Goal: Transaction & Acquisition: Purchase product/service

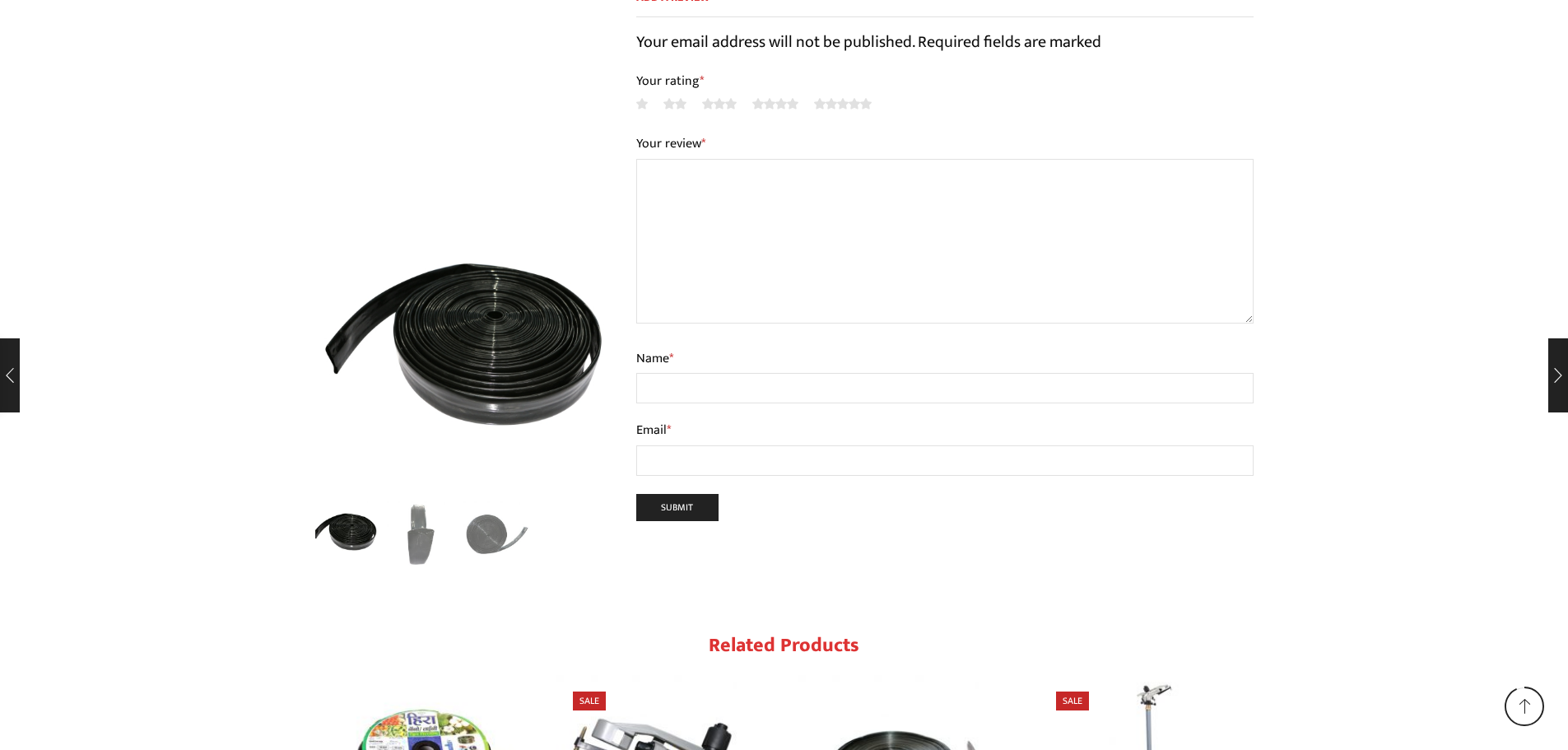
scroll to position [3581, 0]
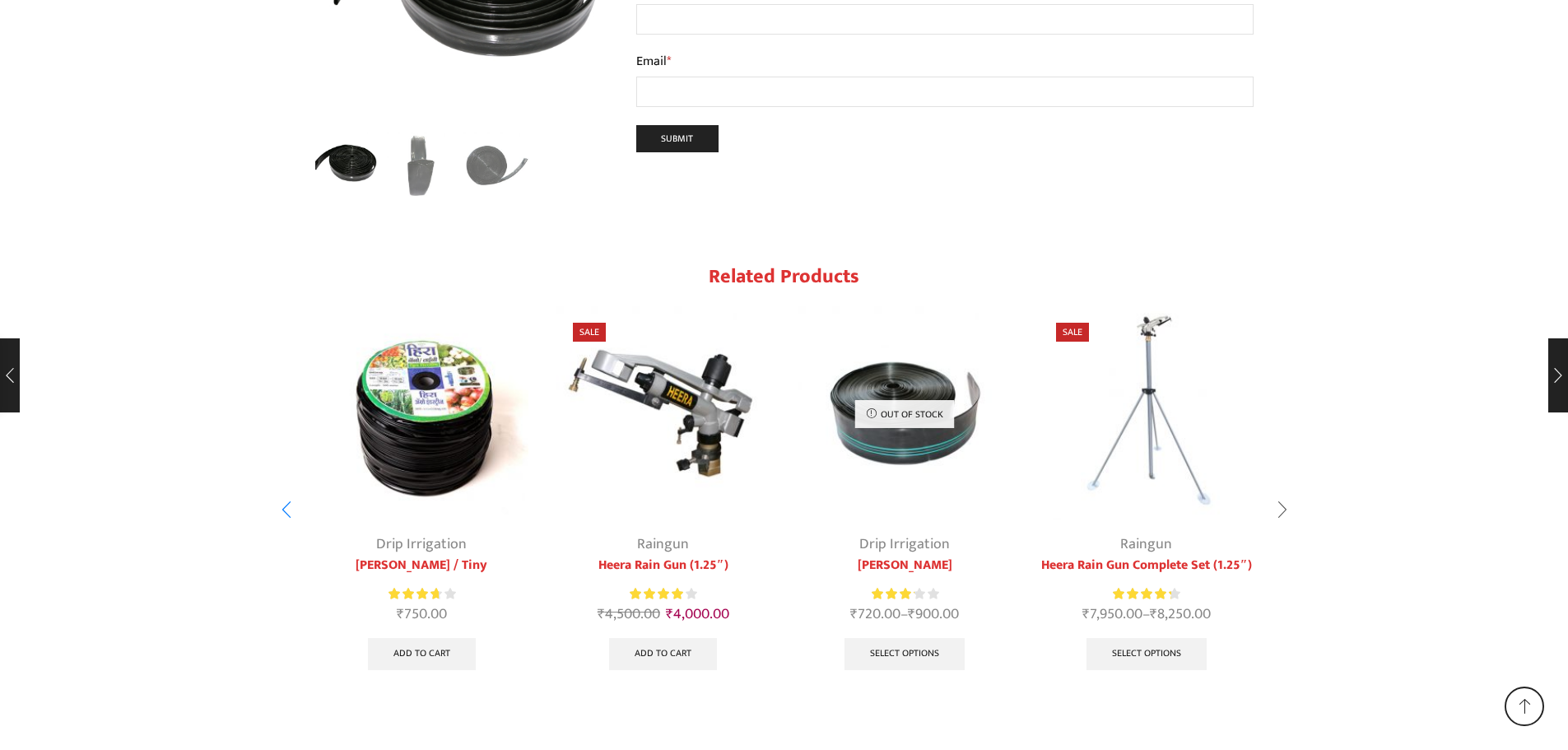
click at [1281, 489] on div "Next slide" at bounding box center [1283, 510] width 41 height 41
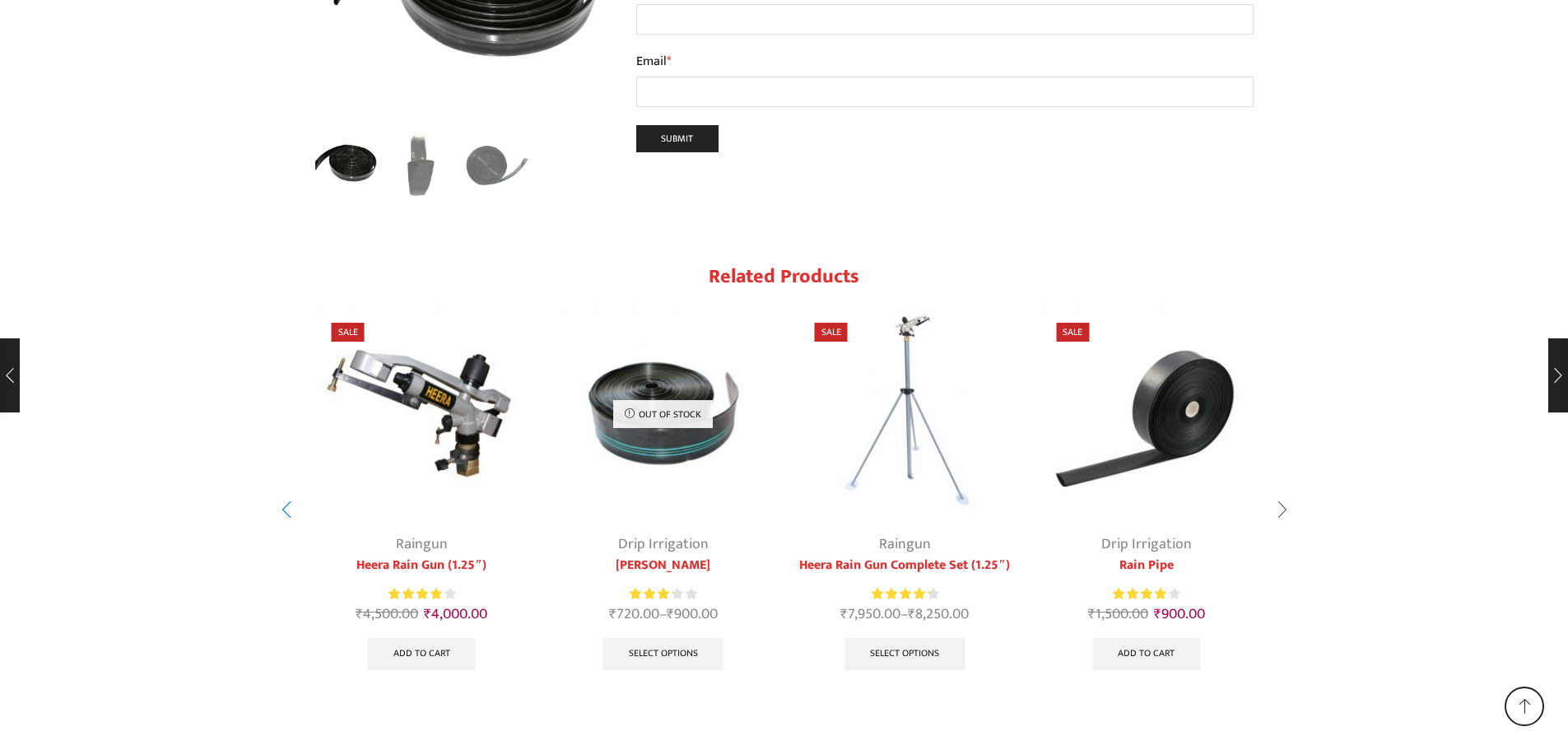
click at [1281, 489] on div "Next slide" at bounding box center [1283, 510] width 41 height 41
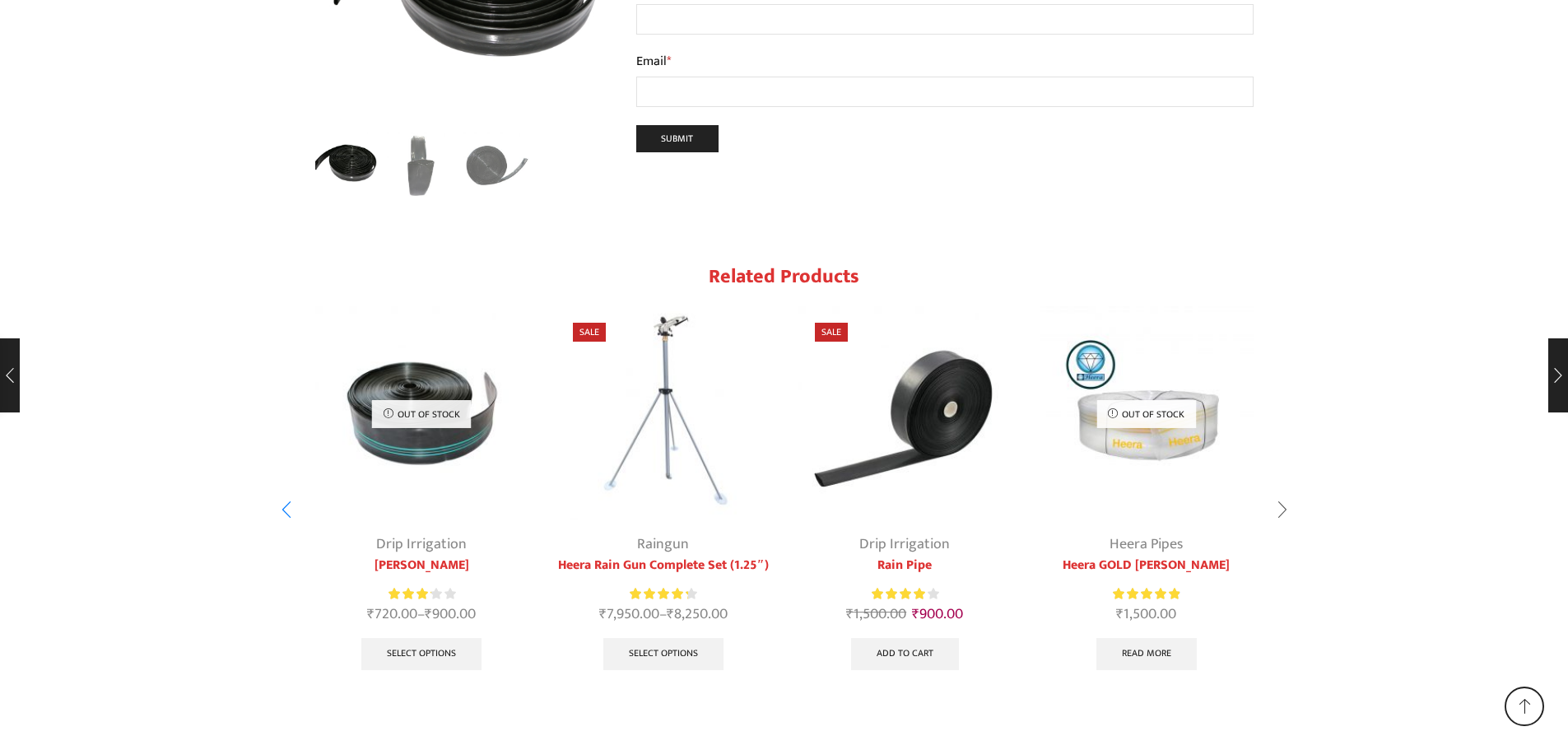
click at [1281, 489] on div "Next slide" at bounding box center [1283, 510] width 41 height 41
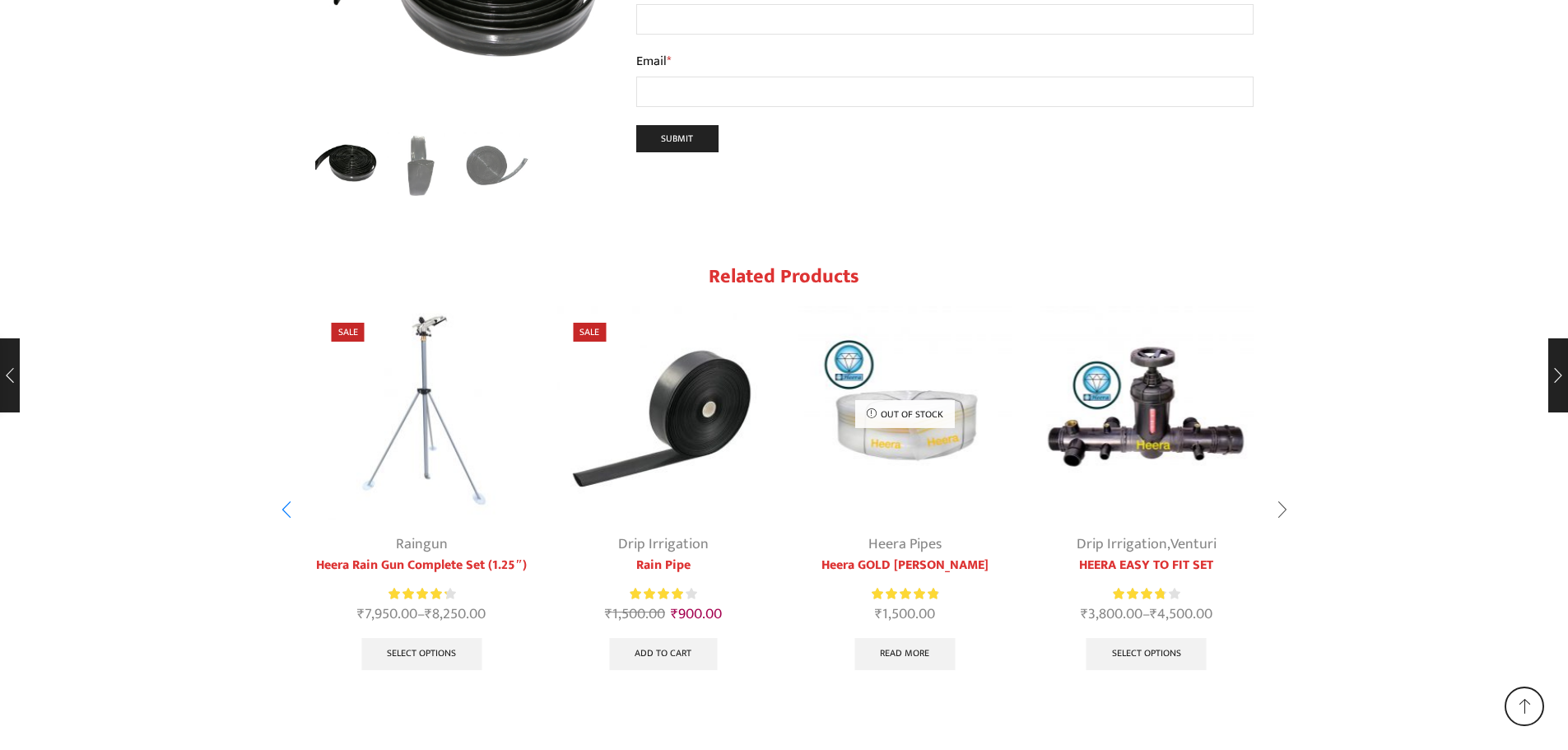
click at [1281, 489] on div "Next slide" at bounding box center [1283, 510] width 41 height 41
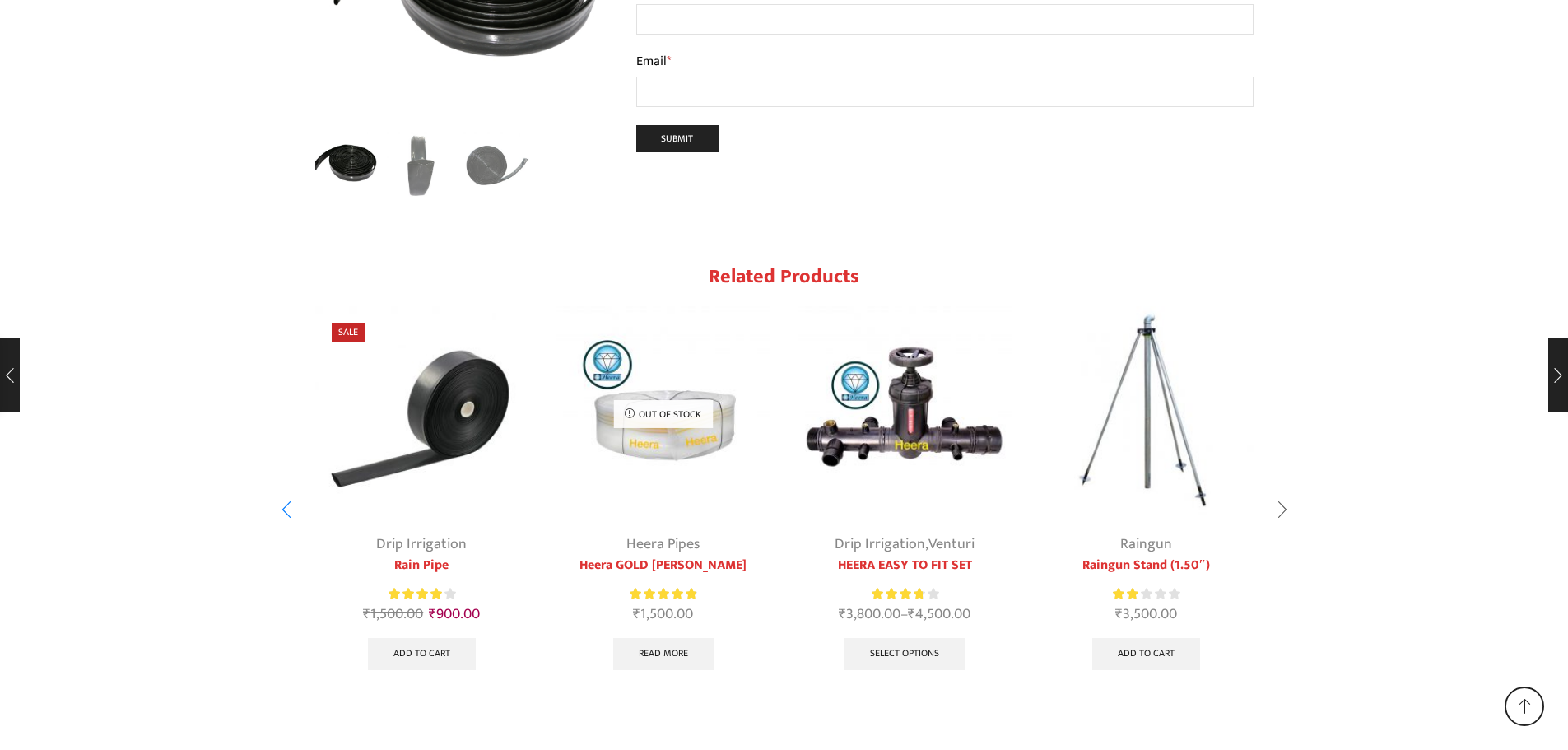
click at [1281, 489] on div "Next slide" at bounding box center [1283, 510] width 41 height 41
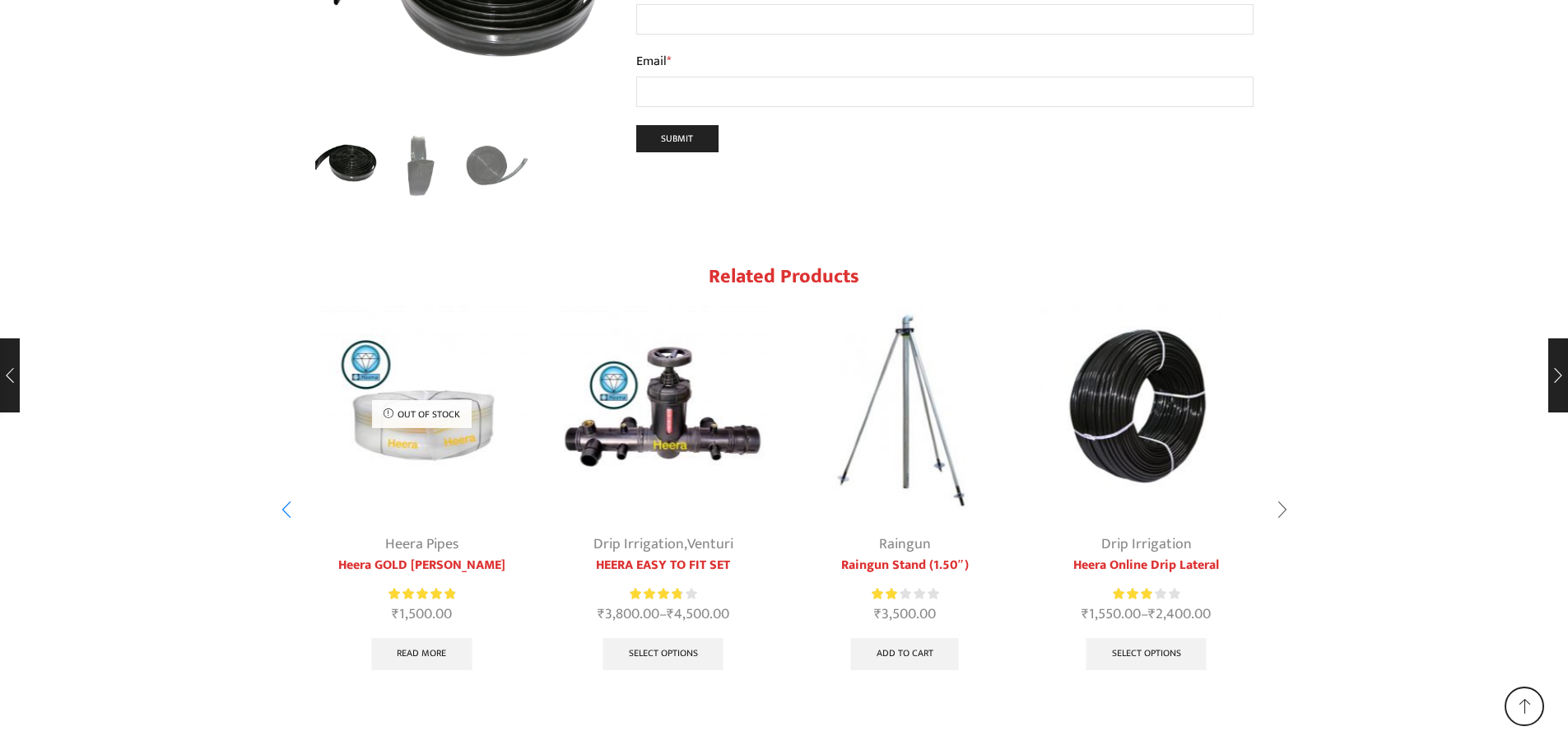
click at [1281, 489] on div "Next slide" at bounding box center [1283, 510] width 41 height 41
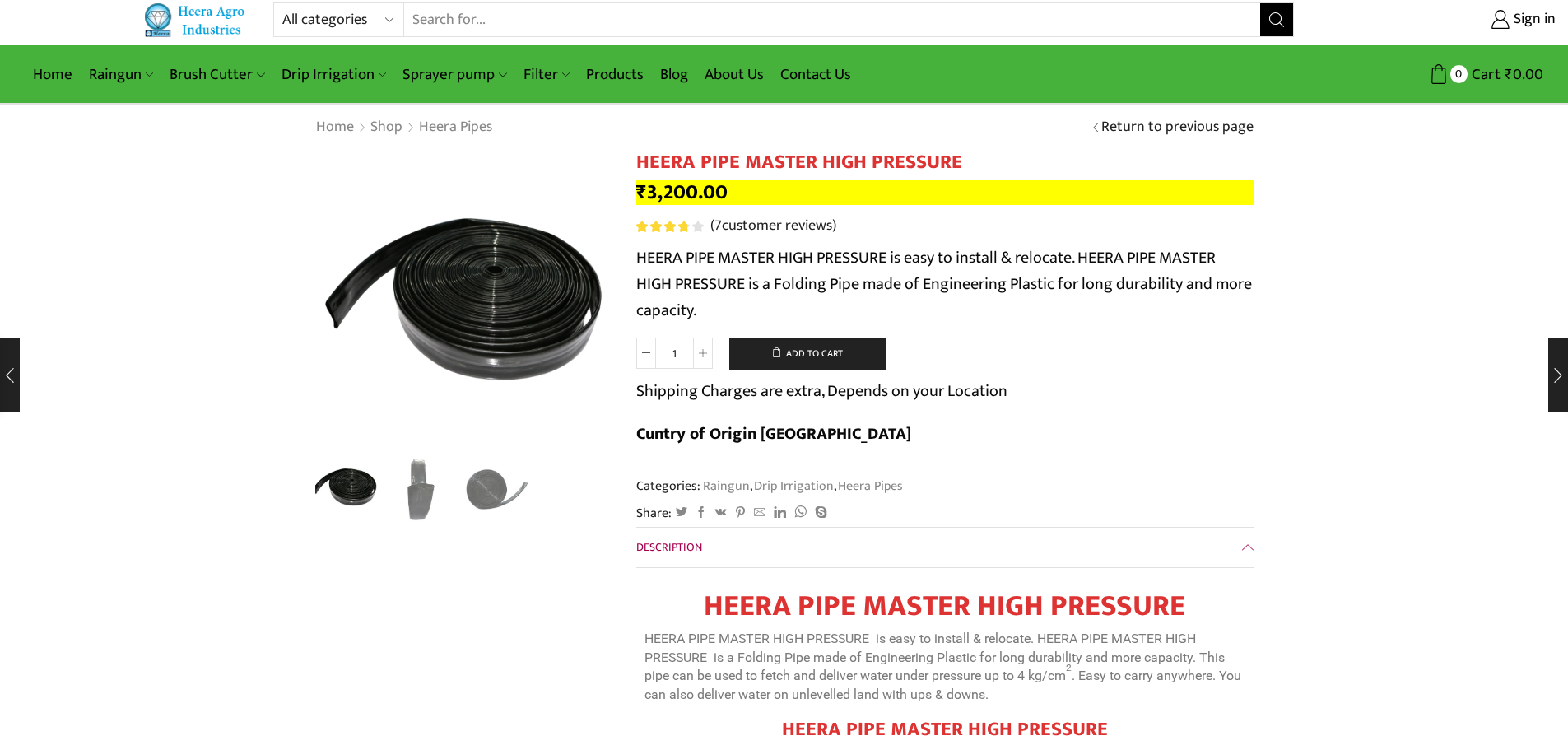
scroll to position [0, 0]
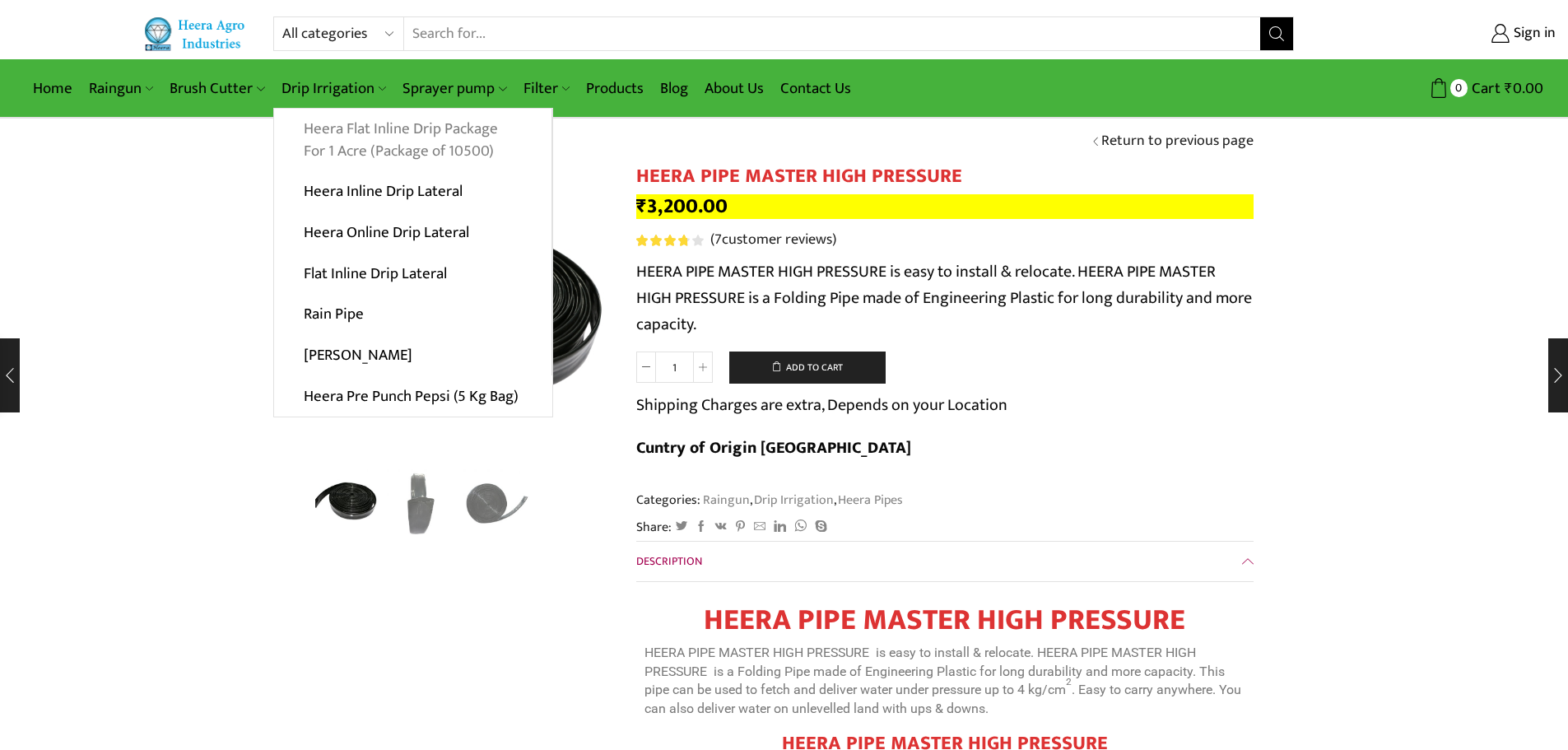
click at [355, 144] on link "Heera Flat Inline Drip Package For 1 Acre (Package of 10500)" at bounding box center [413, 140] width 278 height 64
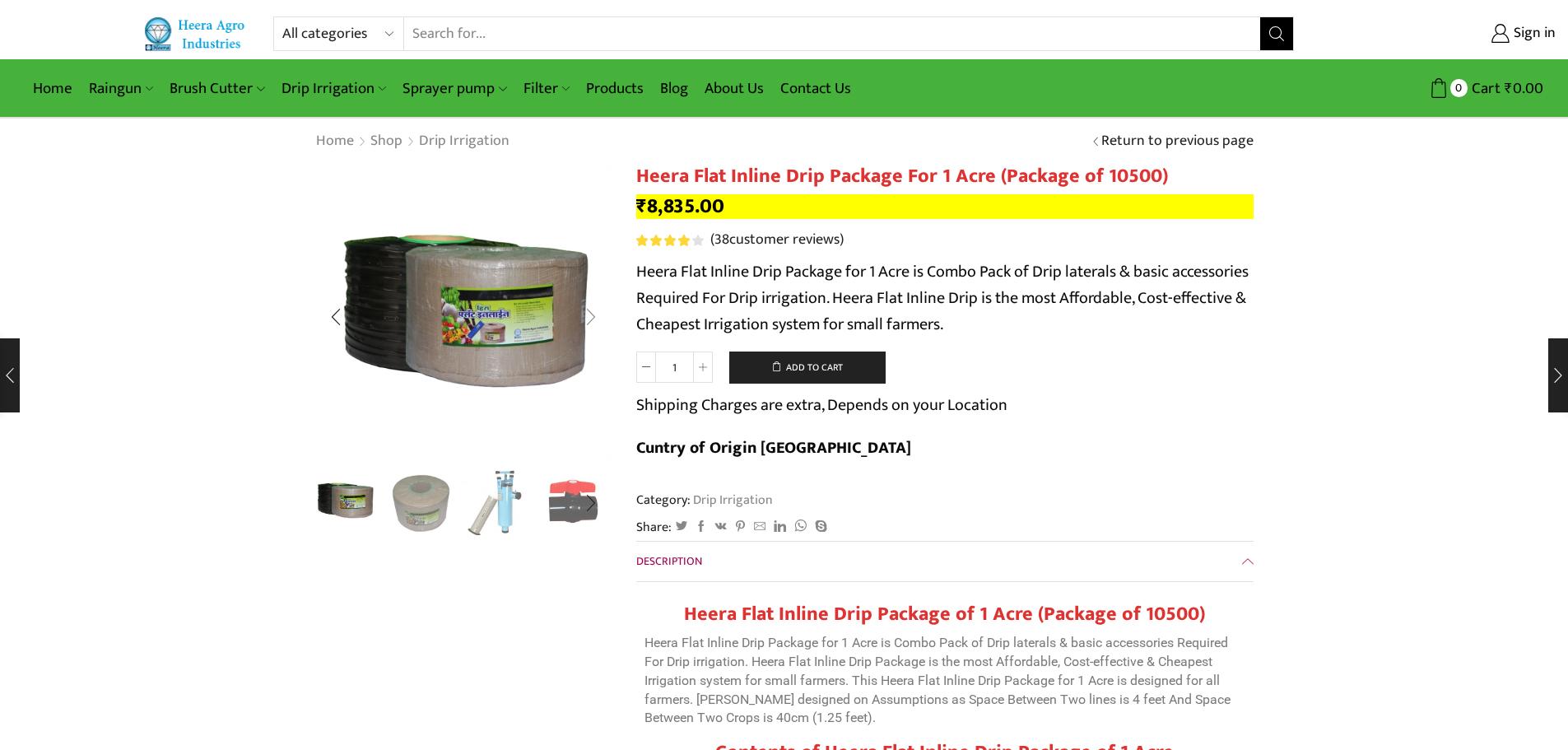
click at [591, 314] on div "Next slide" at bounding box center [591, 317] width 41 height 41
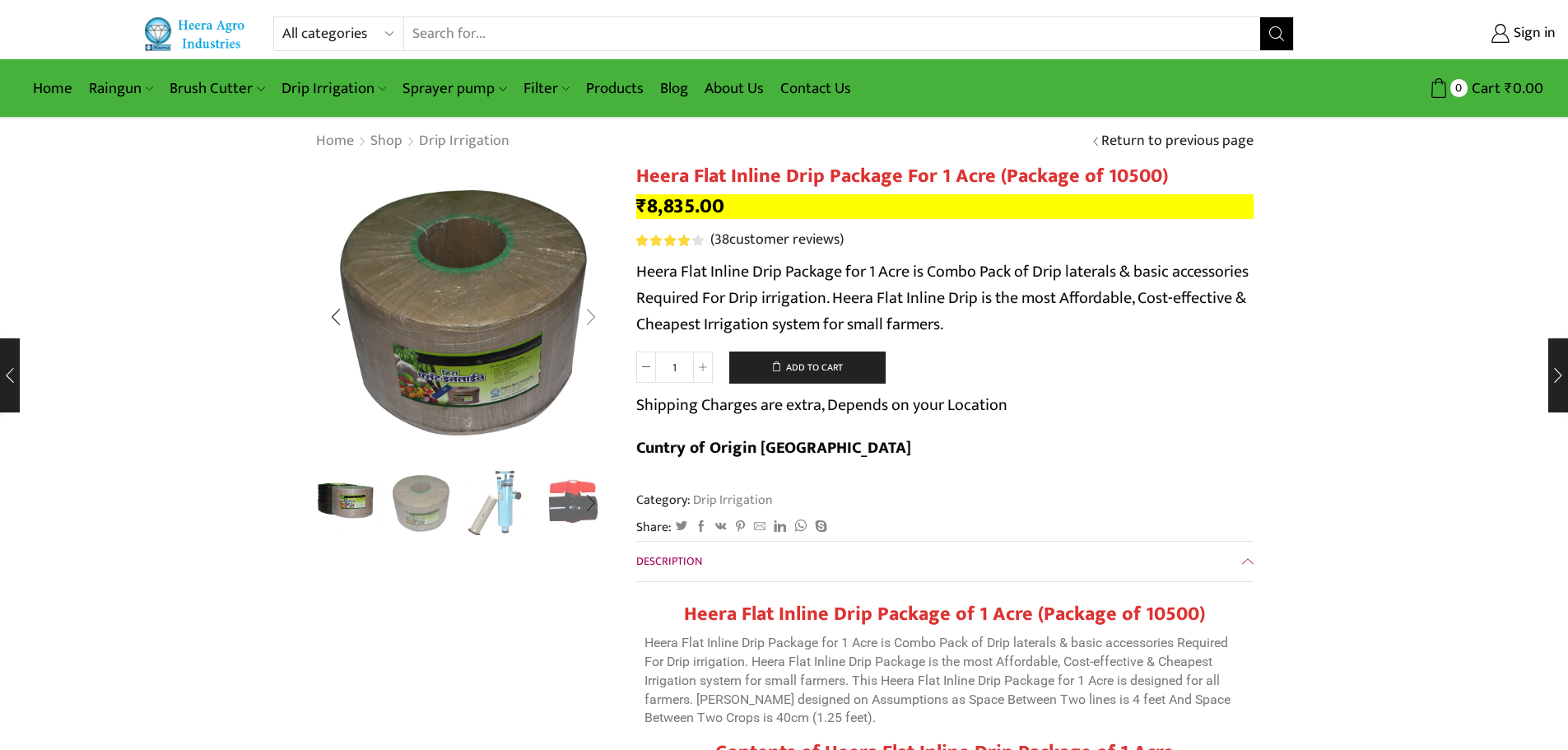
click at [591, 314] on div "Next slide" at bounding box center [591, 317] width 41 height 41
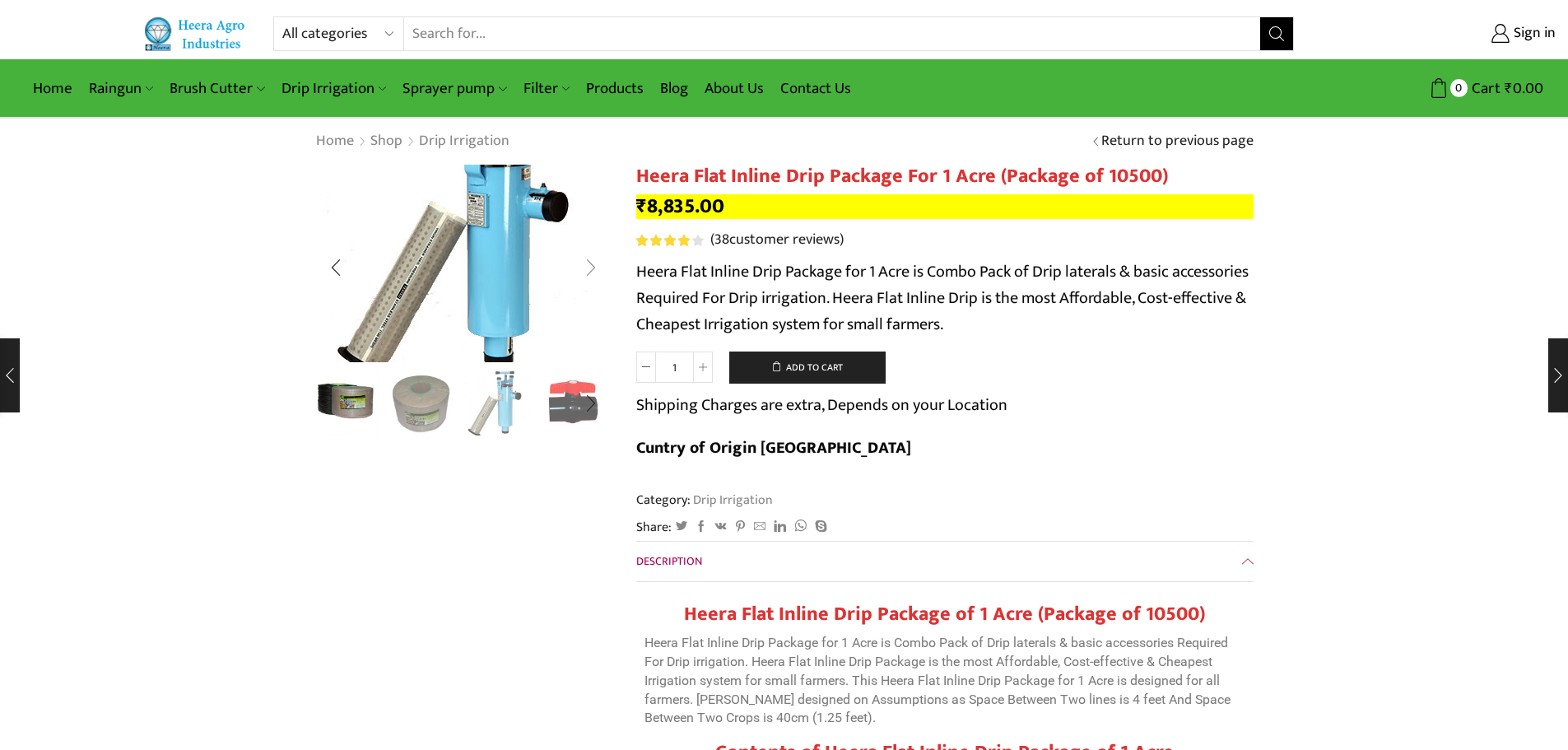
click at [591, 314] on img "3 / 10" at bounding box center [463, 239] width 439 height 292
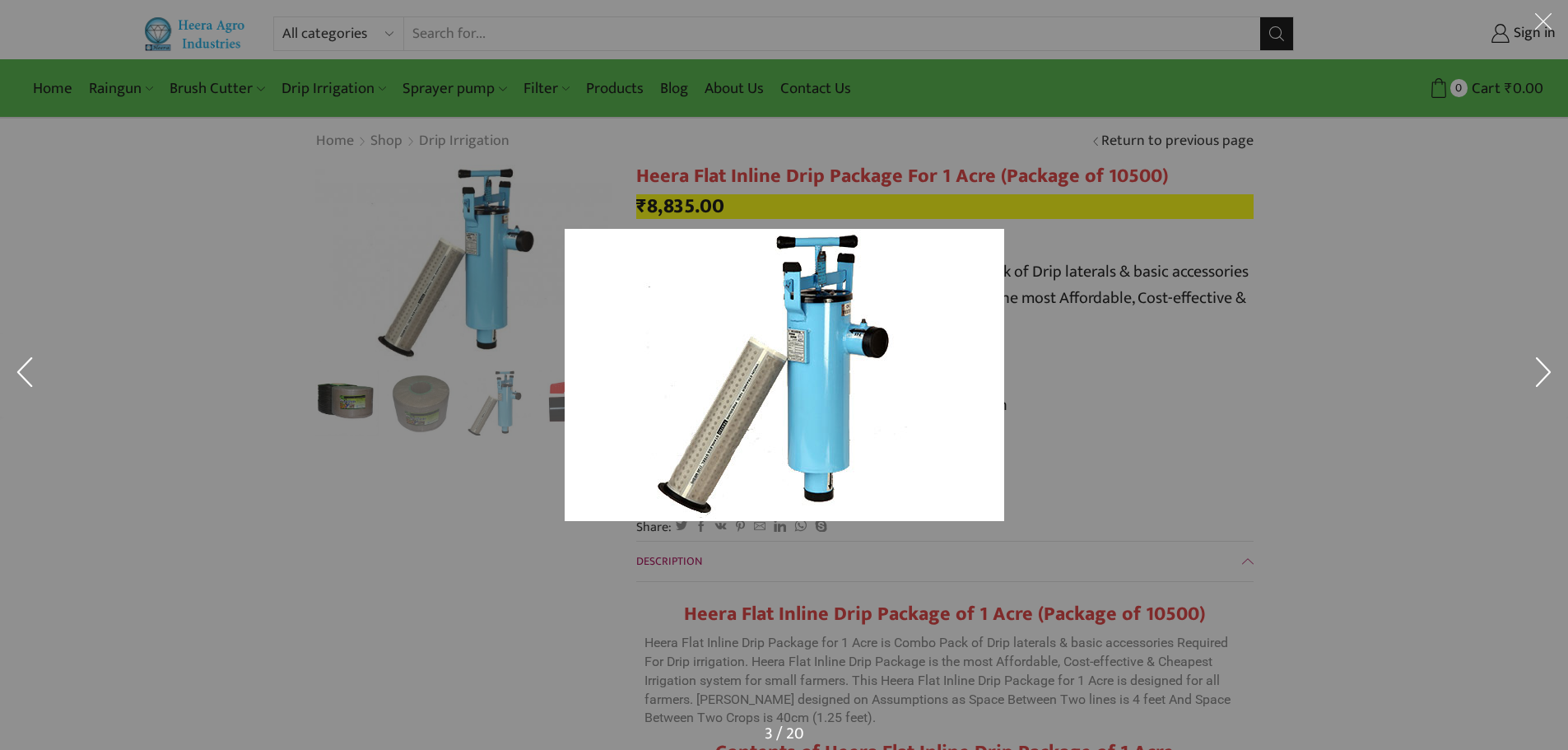
click at [1556, 366] on button at bounding box center [1543, 376] width 49 height 83
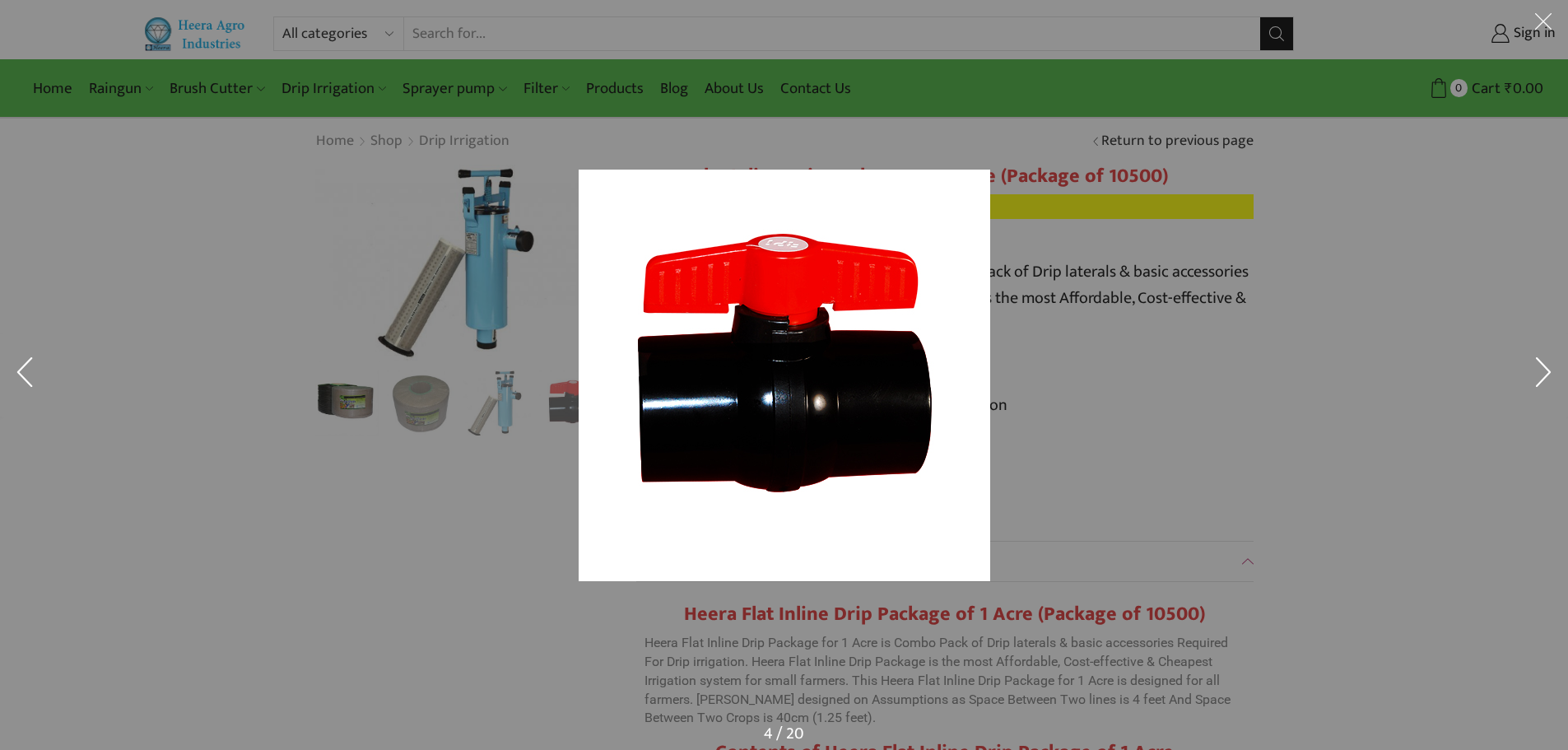
click at [1556, 366] on button at bounding box center [1543, 376] width 49 height 83
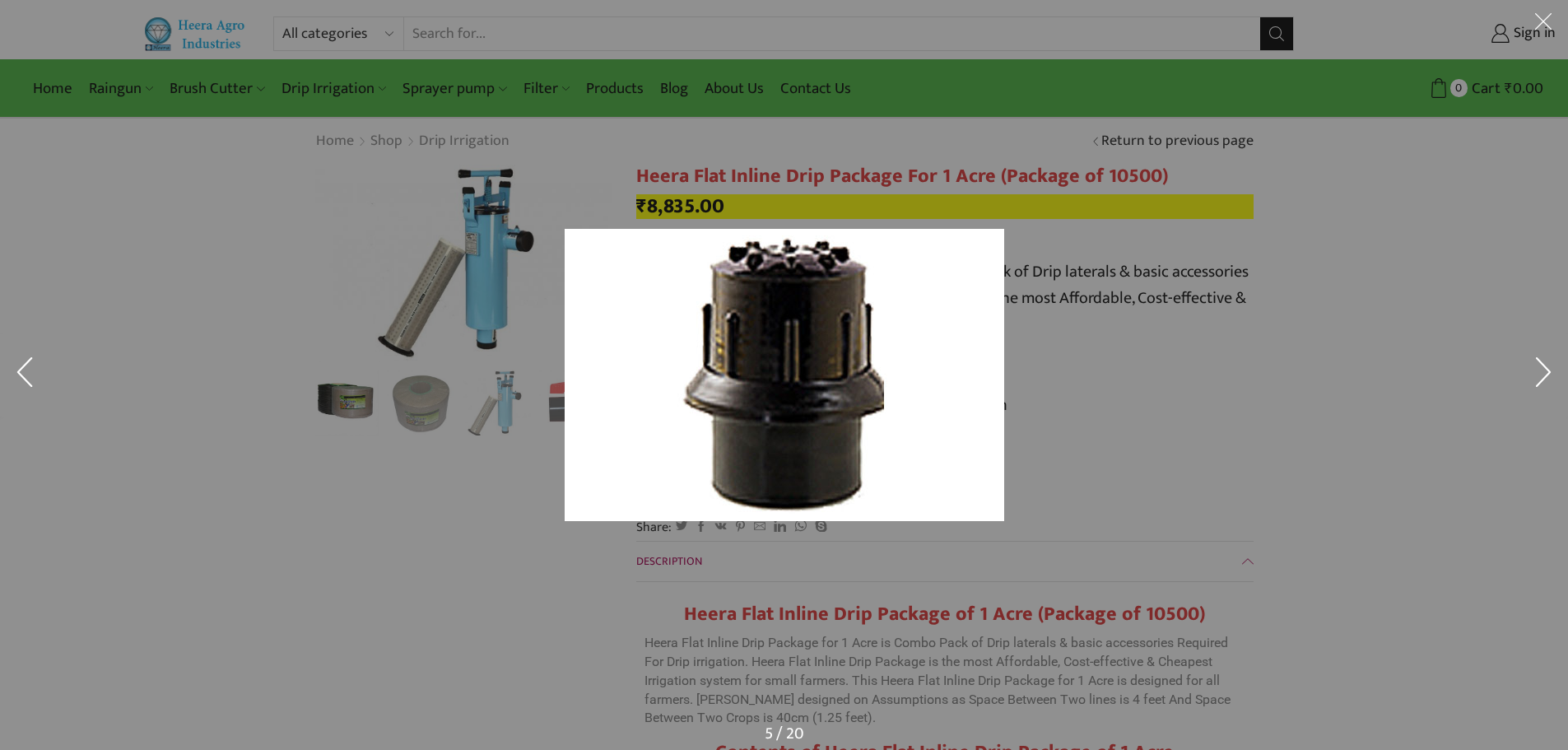
click at [1556, 366] on button at bounding box center [1543, 376] width 49 height 83
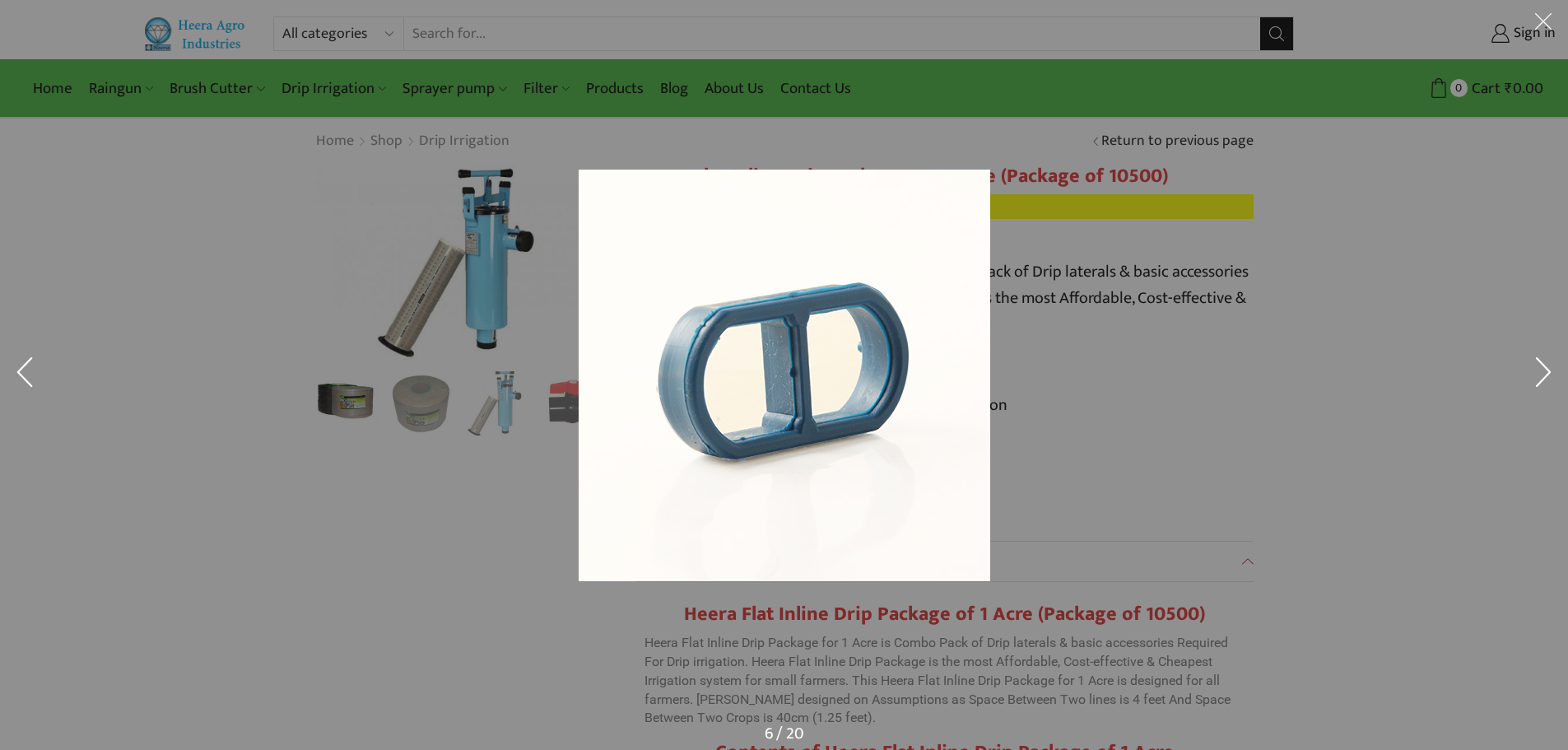
click at [1556, 366] on button at bounding box center [1543, 376] width 49 height 83
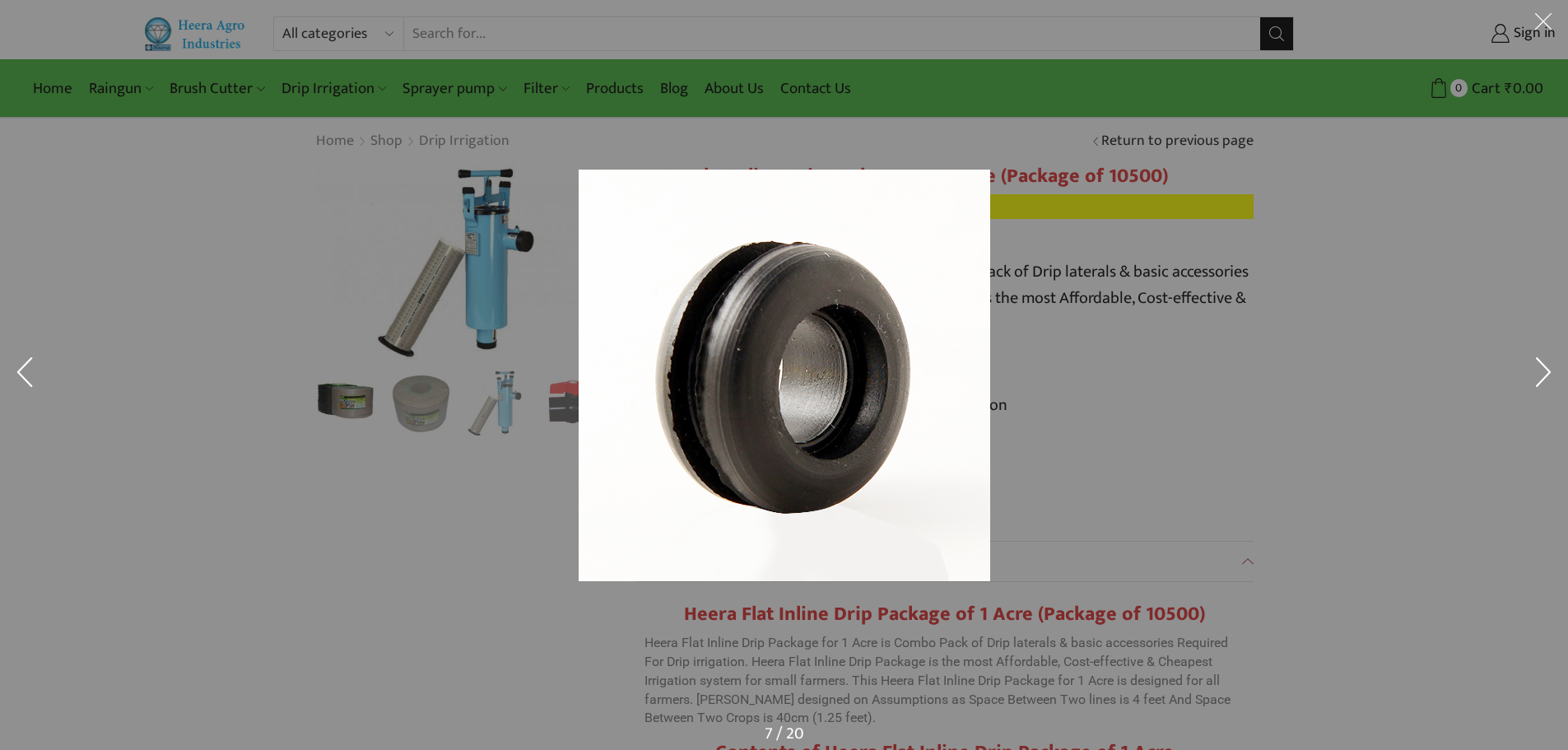
click at [1556, 366] on button at bounding box center [1543, 376] width 49 height 83
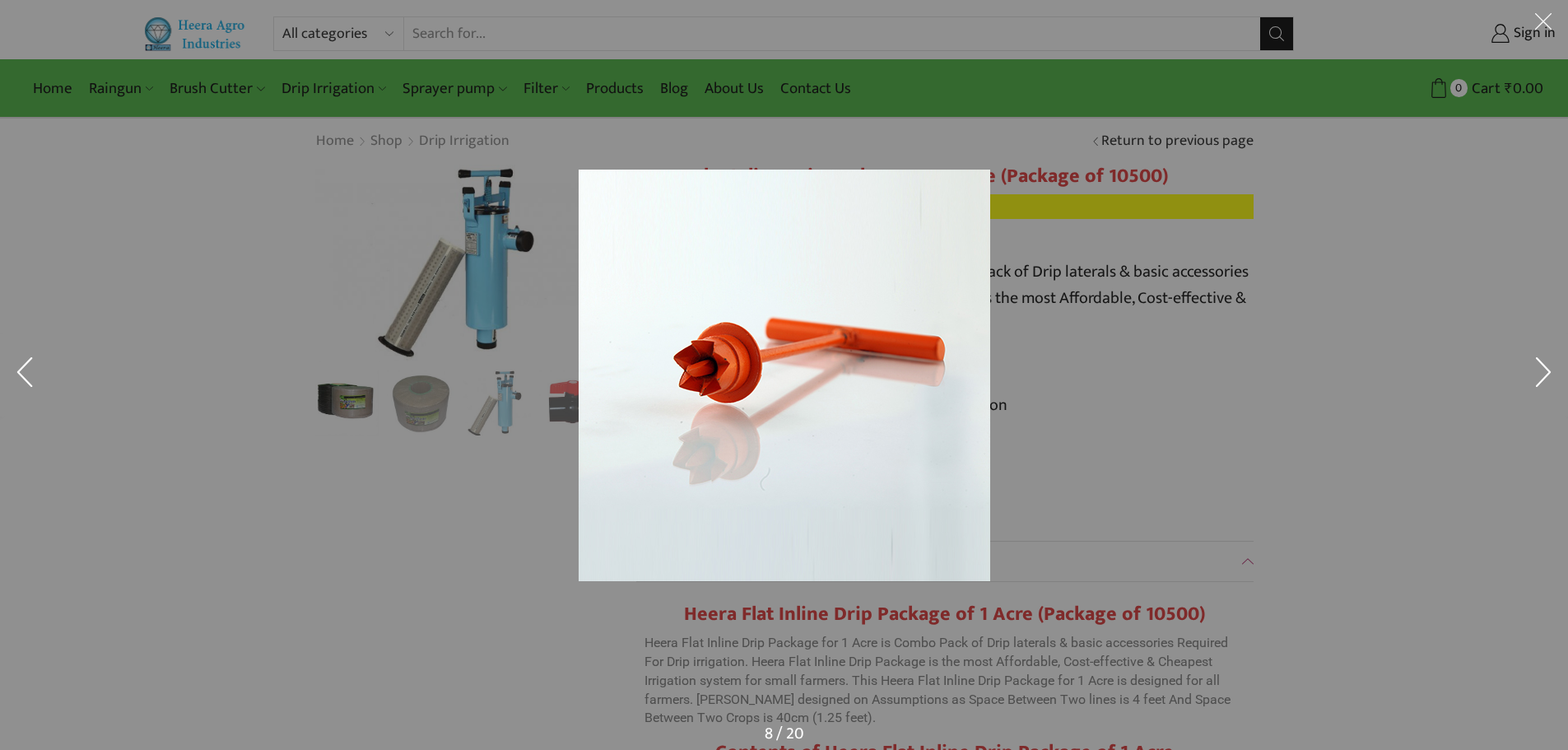
click at [1556, 366] on button at bounding box center [1543, 376] width 49 height 83
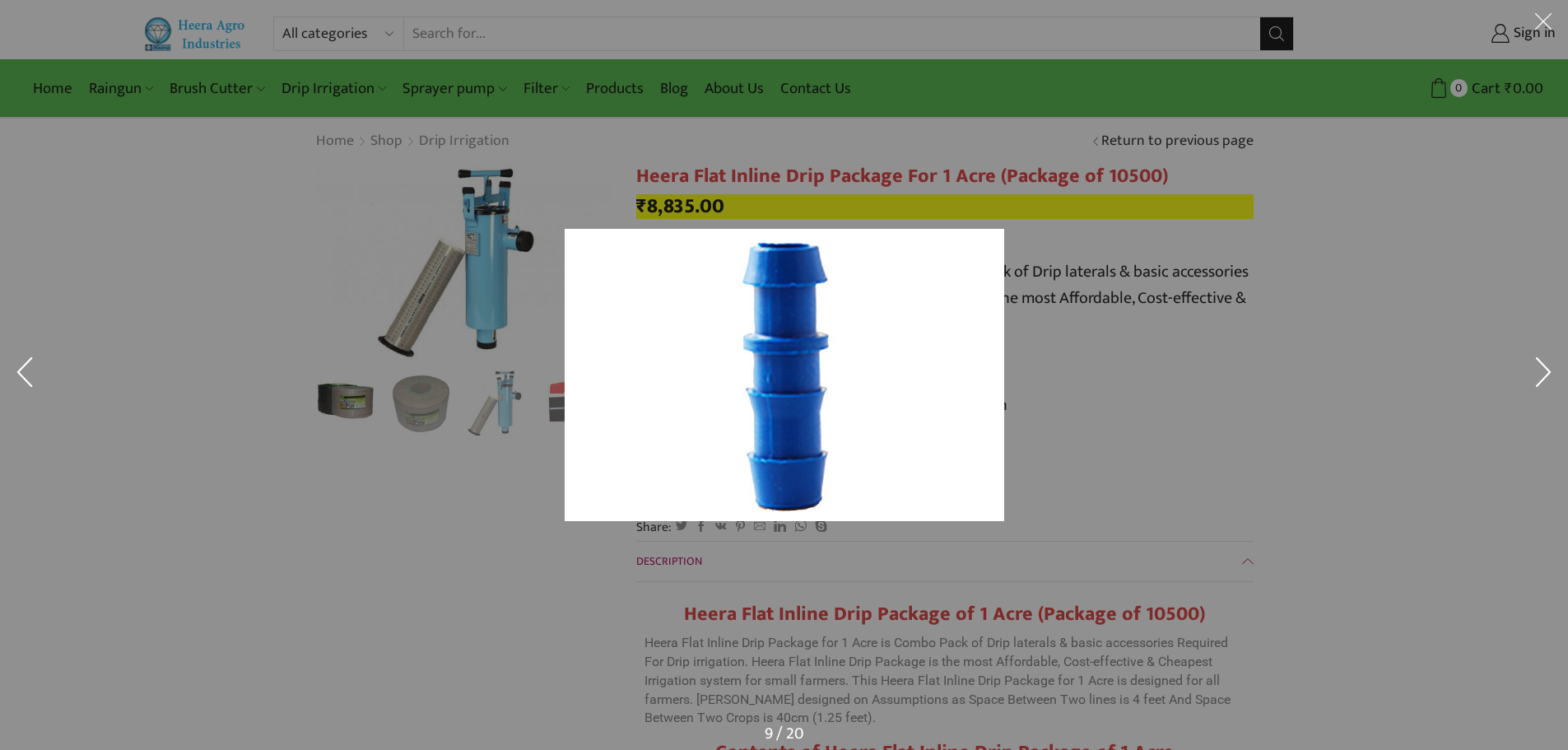
click at [1556, 366] on button at bounding box center [1543, 376] width 49 height 83
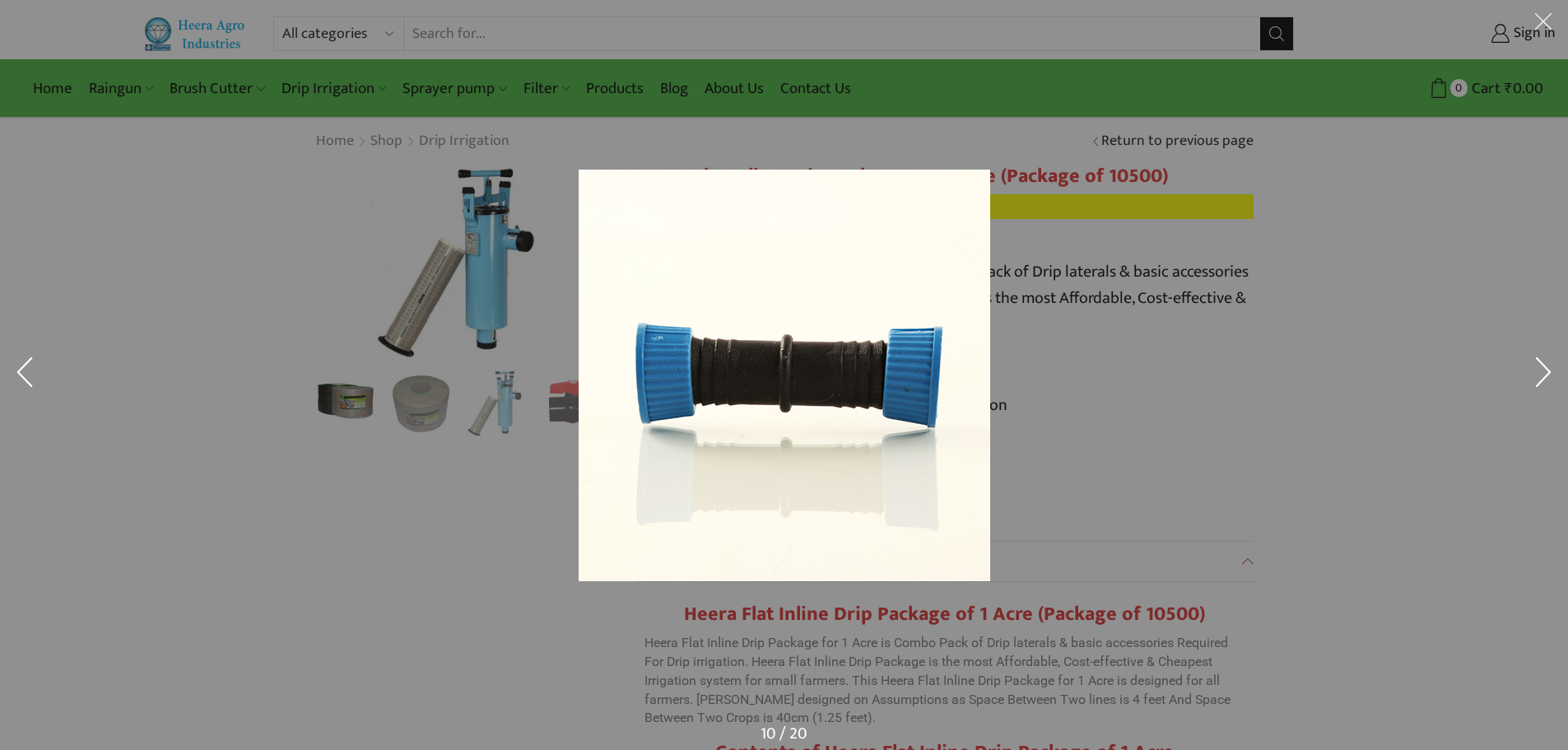
click at [1556, 366] on button at bounding box center [1543, 376] width 49 height 83
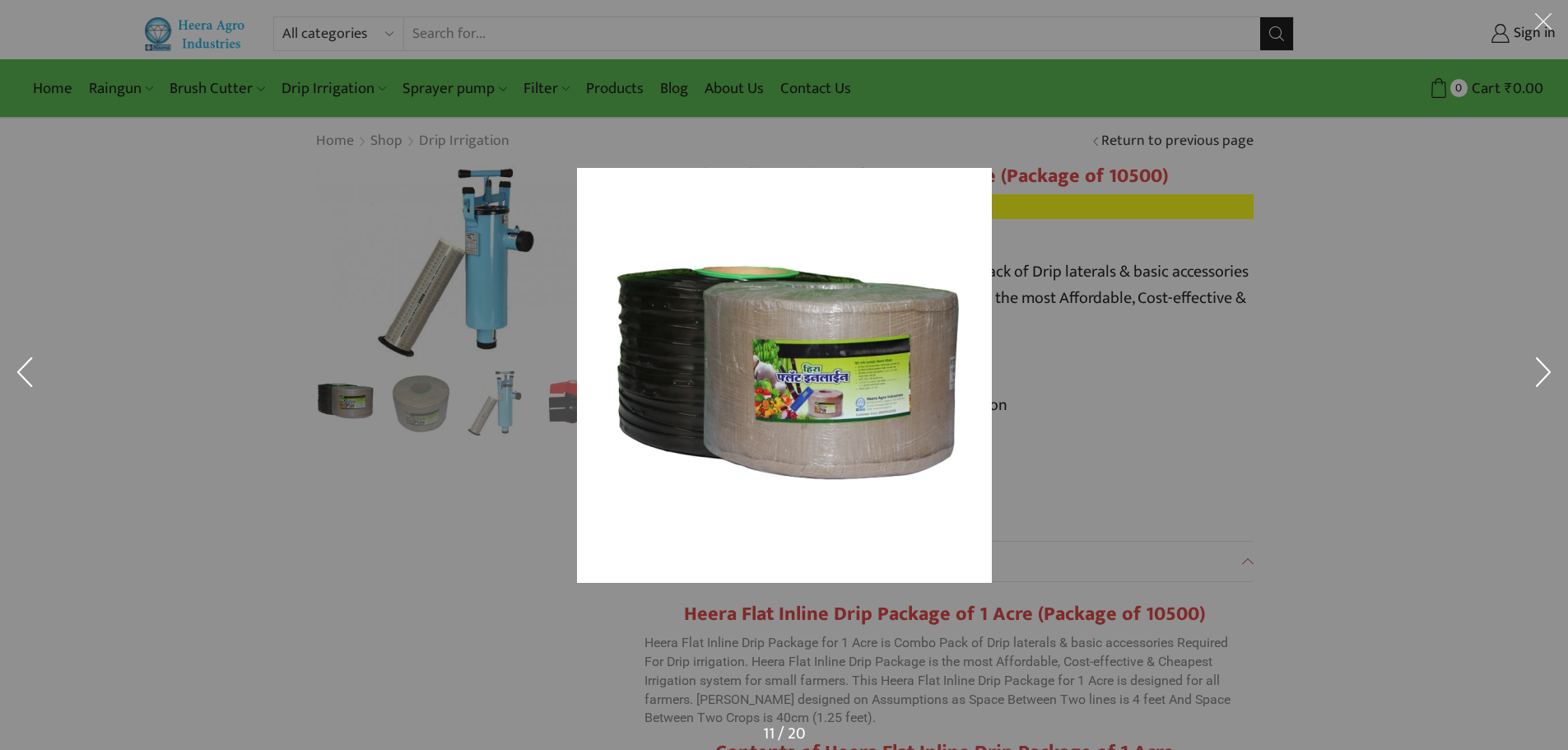
click at [1556, 366] on button at bounding box center [1543, 376] width 49 height 83
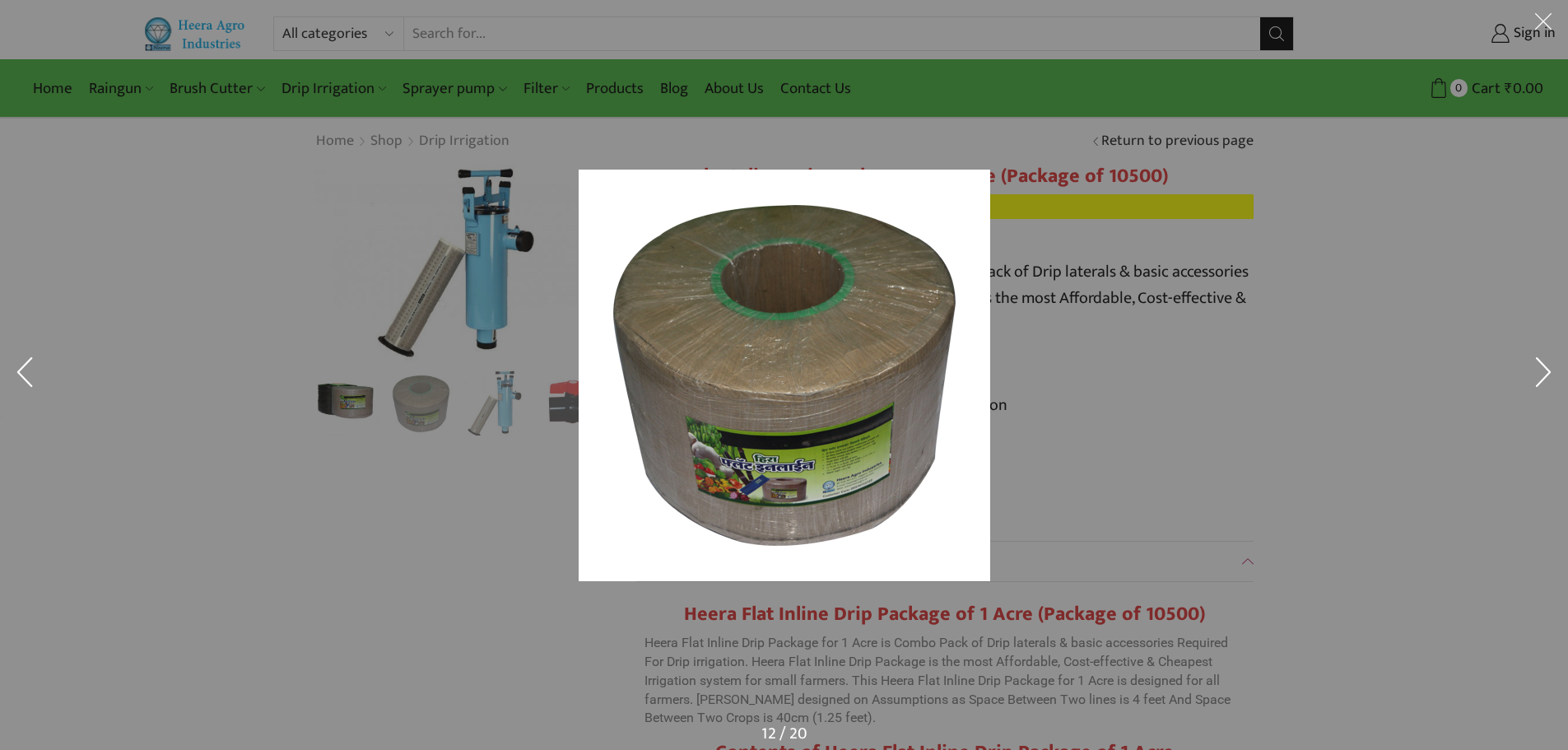
click at [1540, 18] on button at bounding box center [1543, 24] width 49 height 49
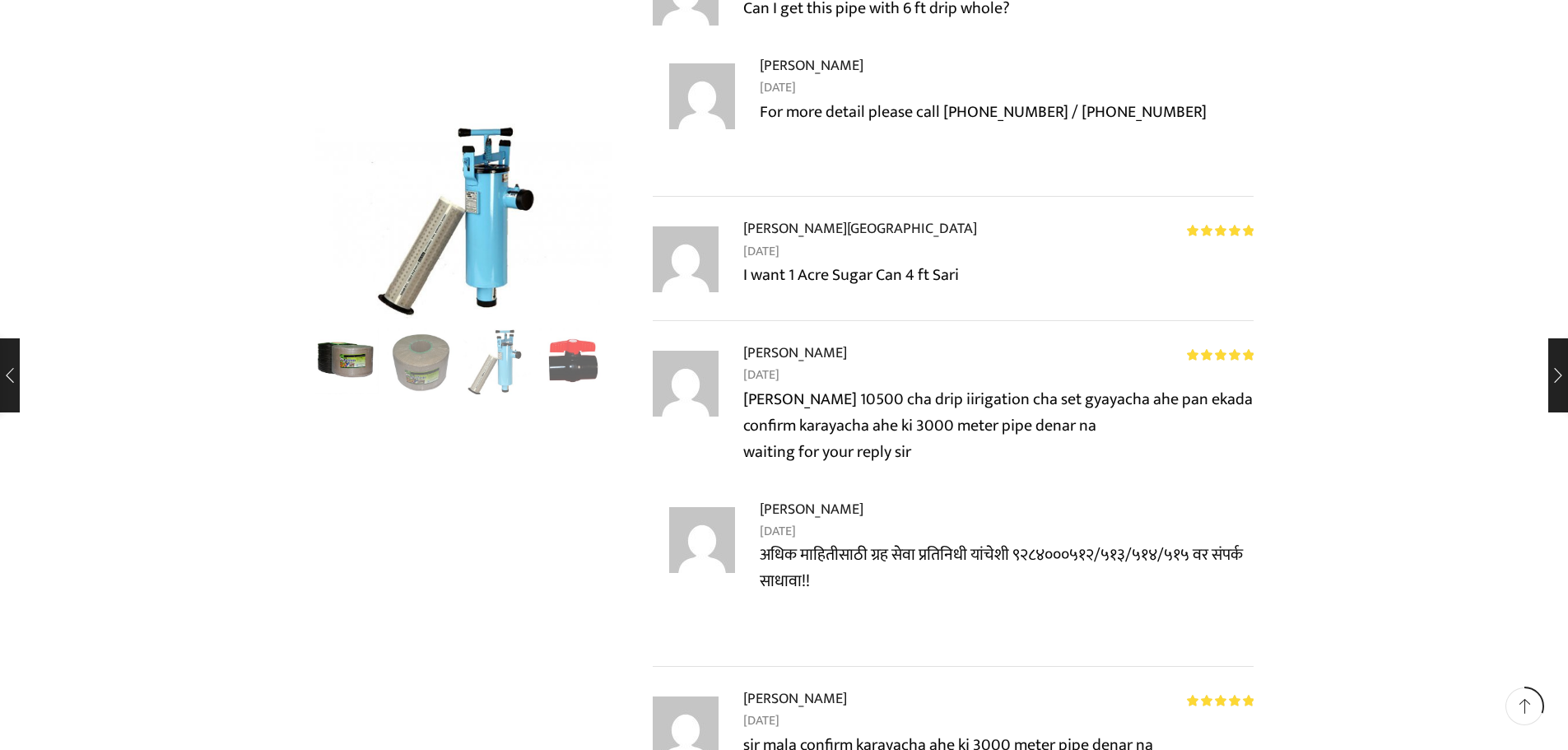
scroll to position [5106, 0]
click at [478, 570] on div at bounding box center [462, 206] width 321 height 10297
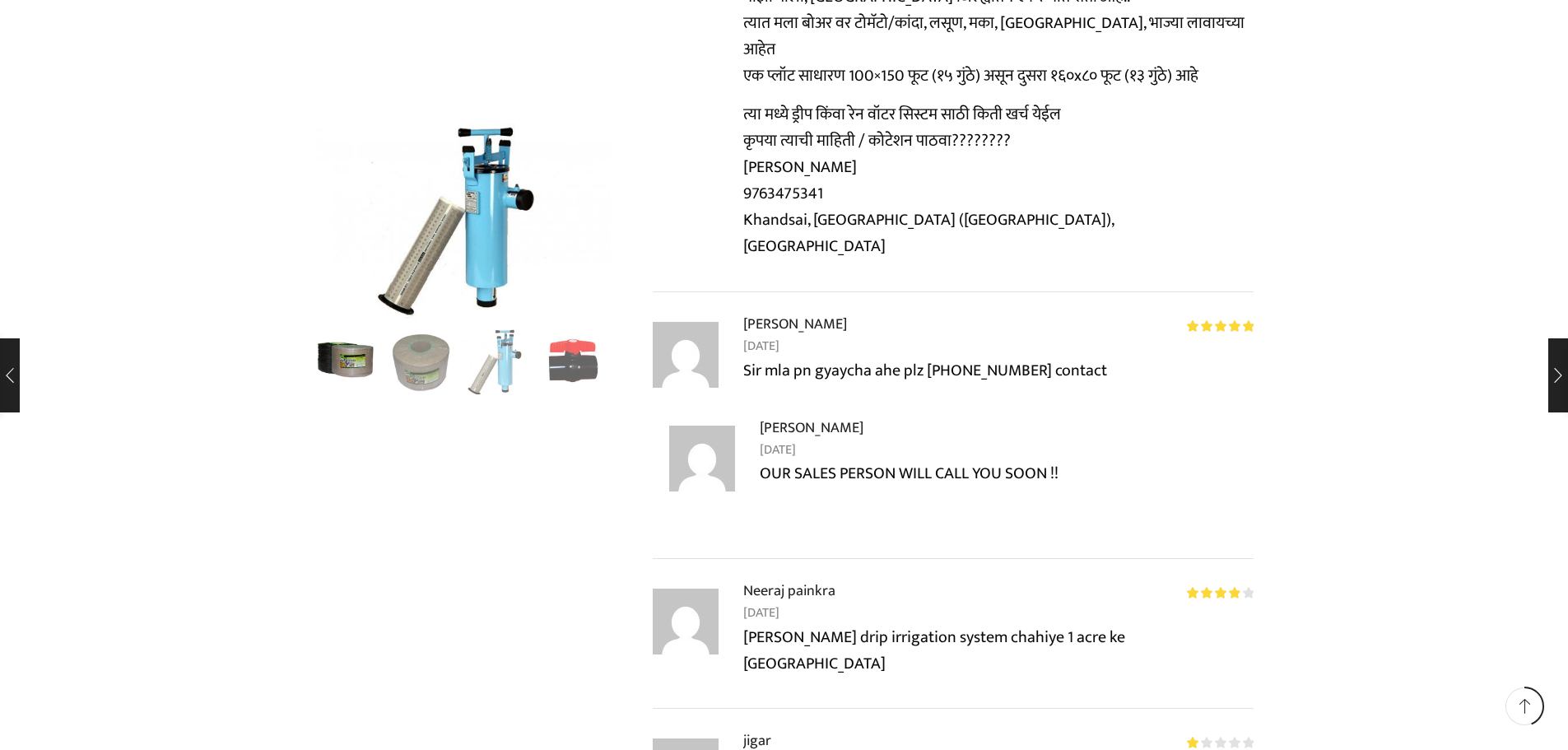
scroll to position [6753, 0]
